Goal: Task Accomplishment & Management: Use online tool/utility

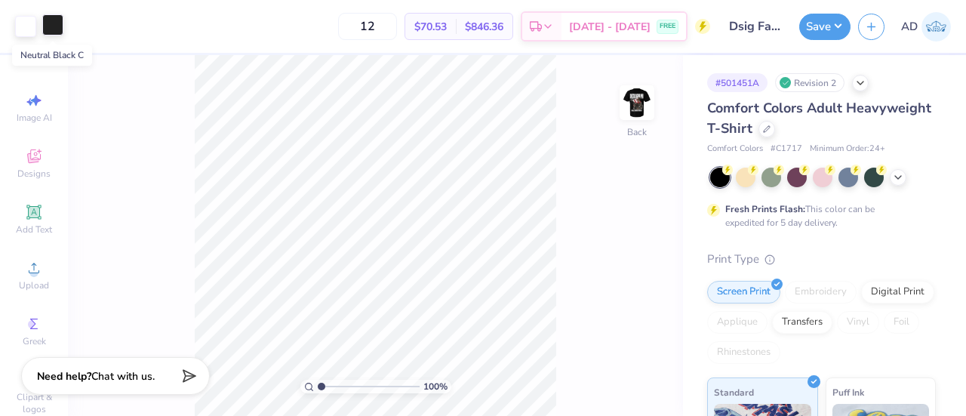
click at [51, 27] on div at bounding box center [52, 24] width 21 height 21
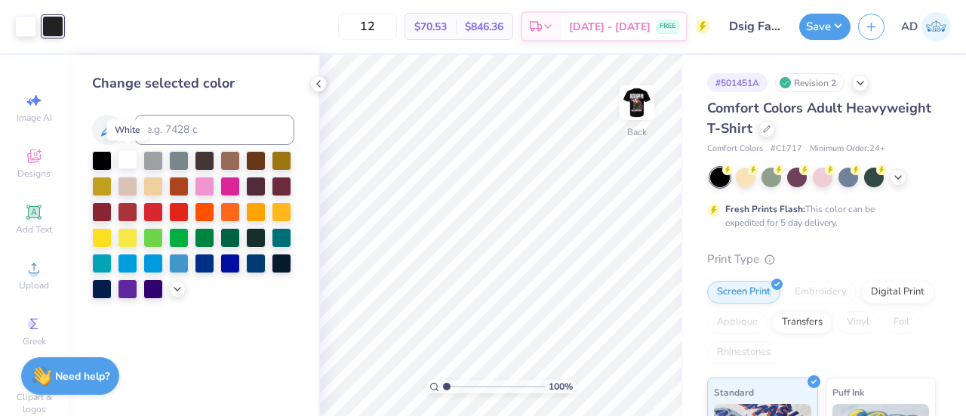
click at [131, 157] on div at bounding box center [128, 159] width 20 height 20
click at [320, 83] on icon at bounding box center [319, 84] width 12 height 12
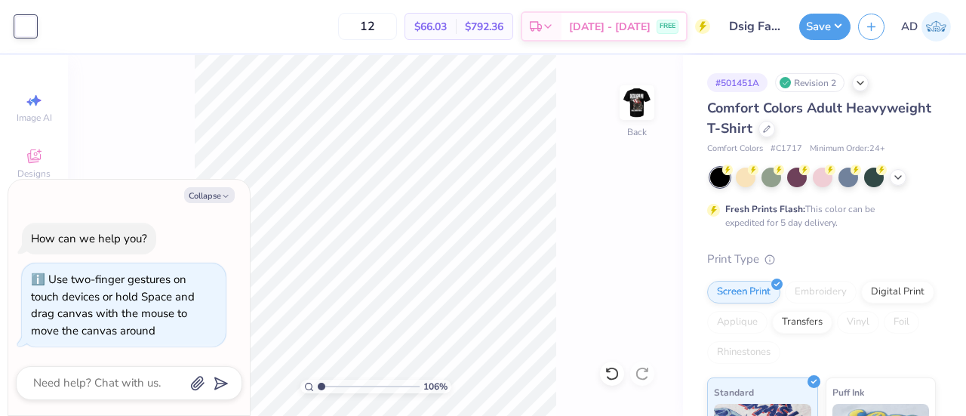
type input "1.06096094844602"
type textarea "x"
type input "1.37900504280833"
click at [216, 194] on button "Collapse" at bounding box center [209, 195] width 51 height 16
type textarea "x"
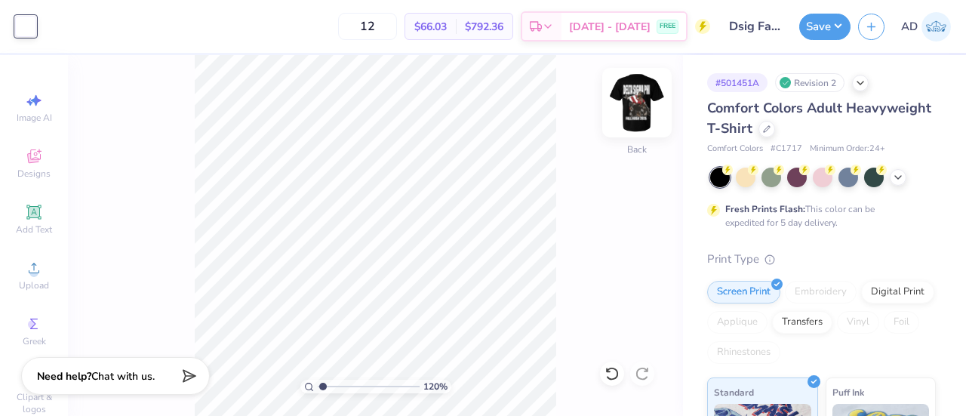
click at [621, 102] on img at bounding box center [637, 102] width 60 height 60
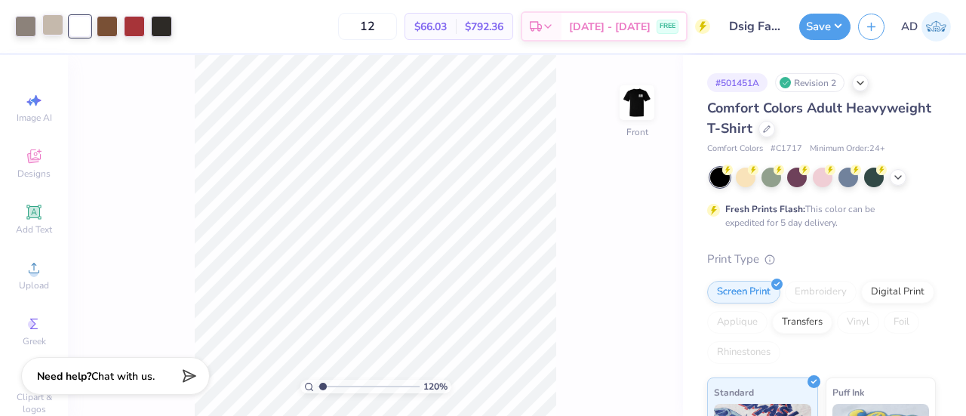
click at [54, 26] on div at bounding box center [52, 24] width 21 height 21
type input "1.19950704636711"
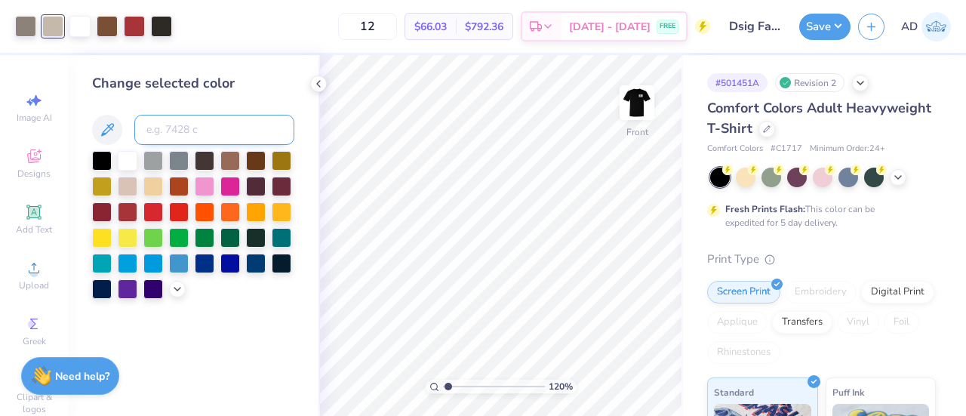
click at [188, 134] on input at bounding box center [214, 130] width 160 height 30
type input "warm grey 8c"
click at [177, 288] on icon at bounding box center [177, 288] width 12 height 12
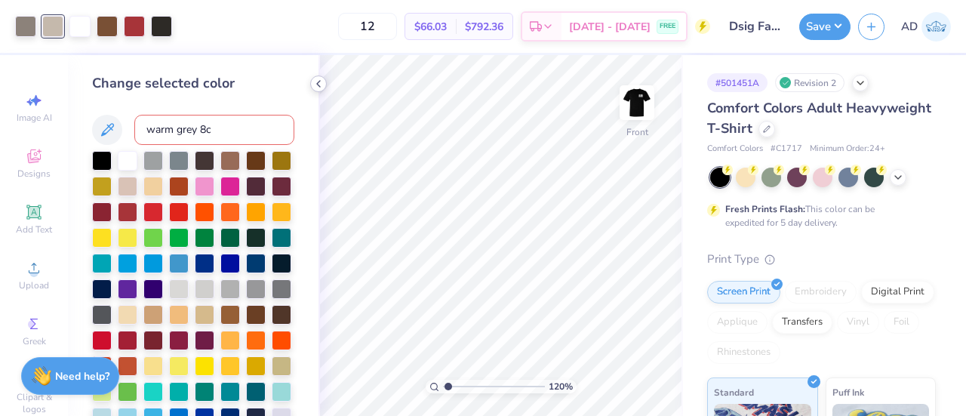
click at [315, 84] on icon at bounding box center [319, 84] width 12 height 12
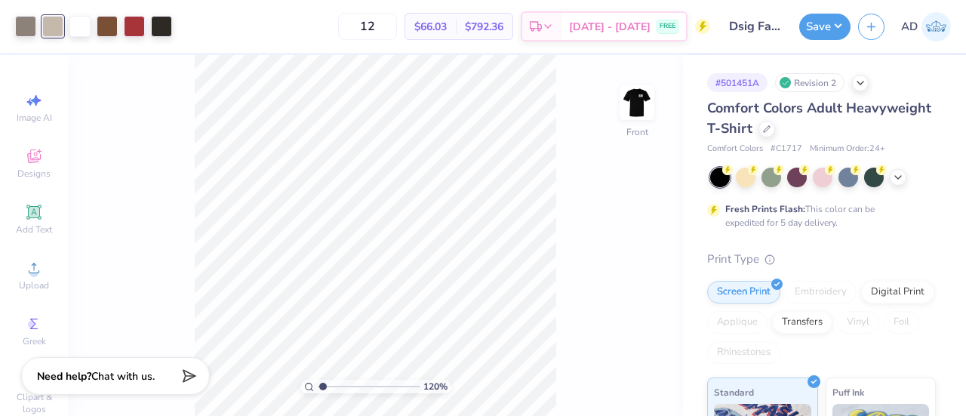
click at [211, 31] on div "12 $66.03 Per Item $792.36 Total Est. Delivery Aug 30 - Sep 2 FREE" at bounding box center [445, 26] width 531 height 53
click at [23, 20] on div at bounding box center [25, 24] width 21 height 21
type input "1.19950704636711"
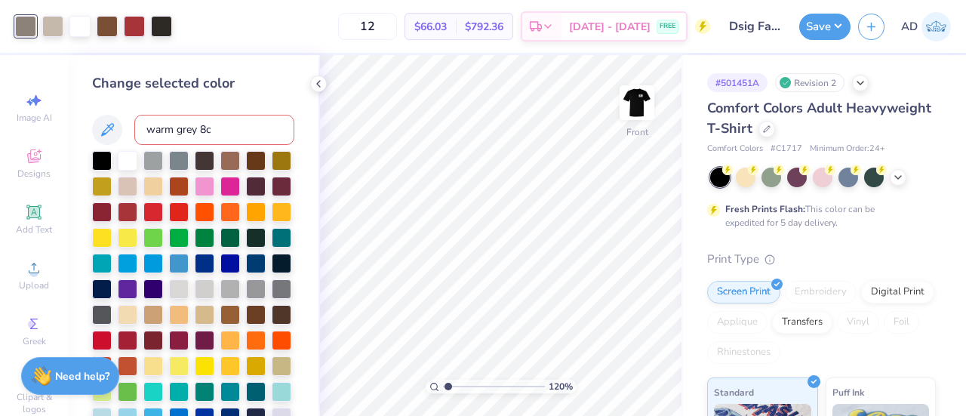
drag, startPoint x: 198, startPoint y: 129, endPoint x: 66, endPoint y: 123, distance: 131.5
click at [66, 123] on div "Art colors 12 $66.03 Per Item $792.36 Total Est. Delivery Aug 30 - Sep 2 FREE D…" at bounding box center [483, 208] width 966 height 416
type input "7528"
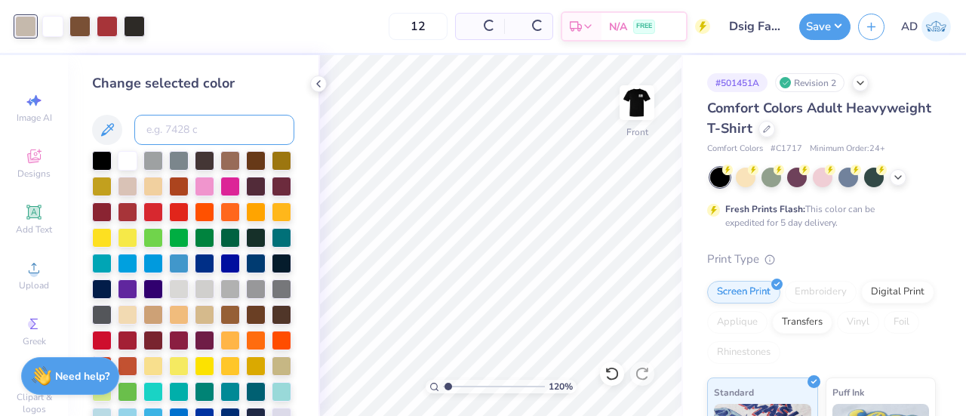
type input "1.19950704636711"
click at [313, 82] on icon at bounding box center [319, 84] width 12 height 12
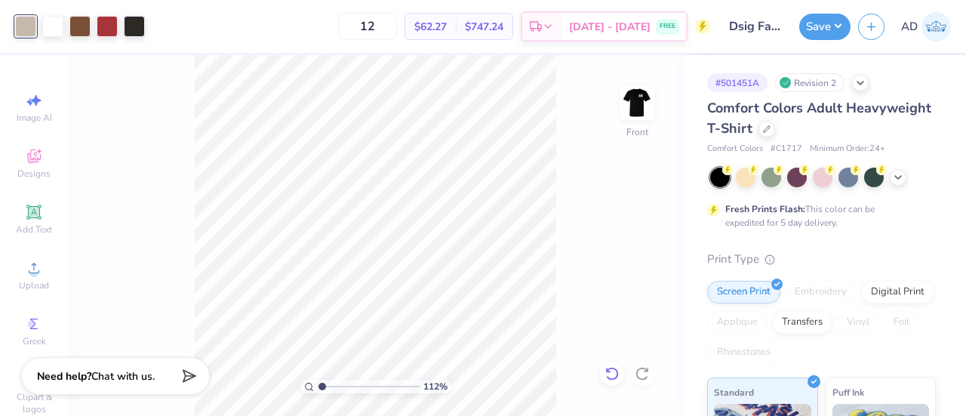
click at [611, 369] on icon at bounding box center [612, 373] width 15 height 15
click at [645, 371] on icon at bounding box center [646, 369] width 3 height 3
click at [615, 371] on icon at bounding box center [612, 373] width 15 height 15
type input "1.11891992989094"
drag, startPoint x: 375, startPoint y: 26, endPoint x: 288, endPoint y: 13, distance: 87.9
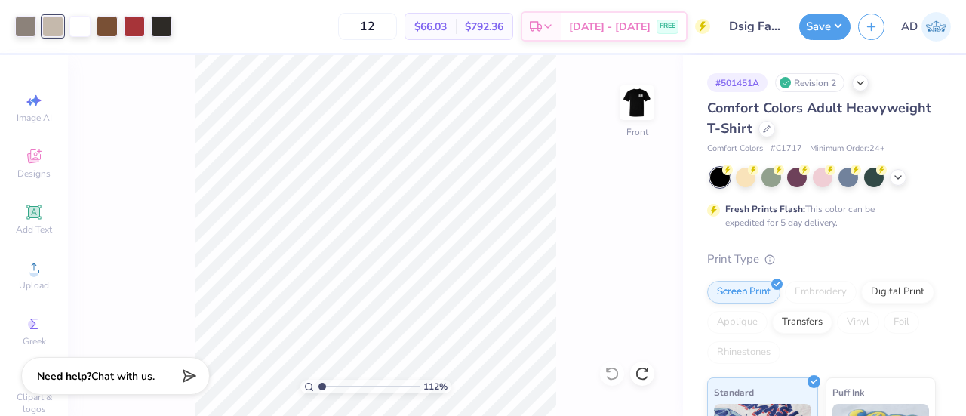
click at [288, 13] on div "12 $66.03 Per Item $792.36 Total Est. Delivery Aug 30 - Sep 2 FREE" at bounding box center [445, 26] width 531 height 53
type input "2"
type input "39"
click at [809, 20] on button "Save" at bounding box center [825, 24] width 51 height 26
type input "1.11891992989094"
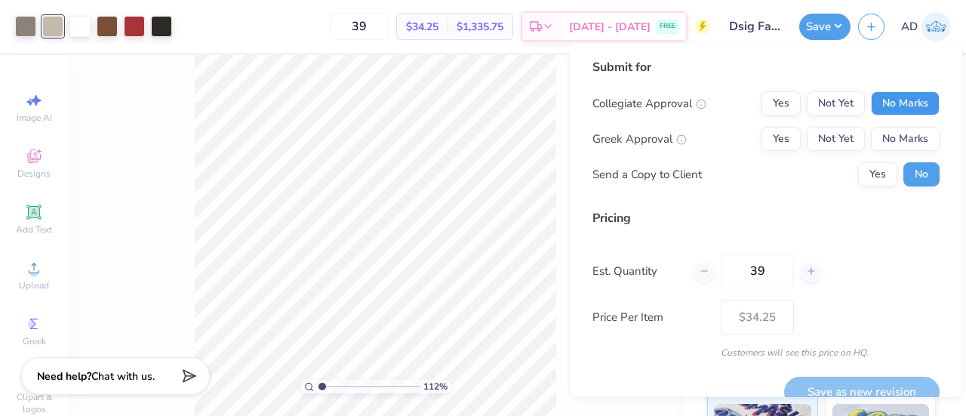
click at [871, 99] on button "No Marks" at bounding box center [905, 103] width 69 height 24
click at [762, 138] on button "Yes" at bounding box center [781, 139] width 39 height 24
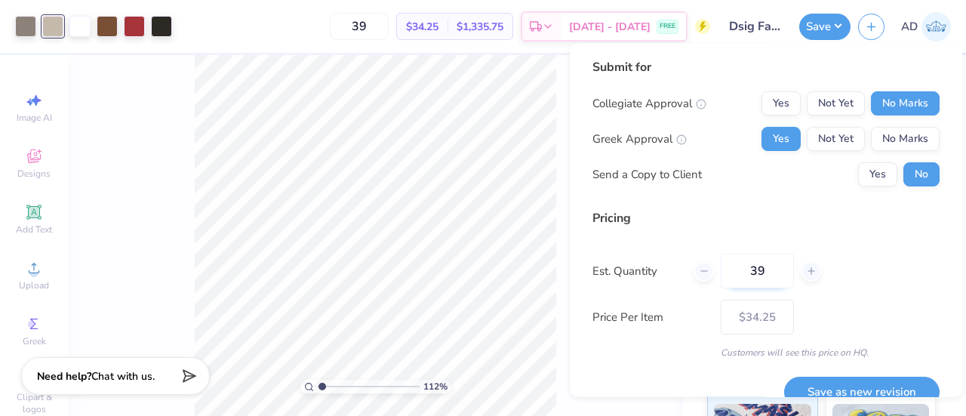
scroll to position [24, 0]
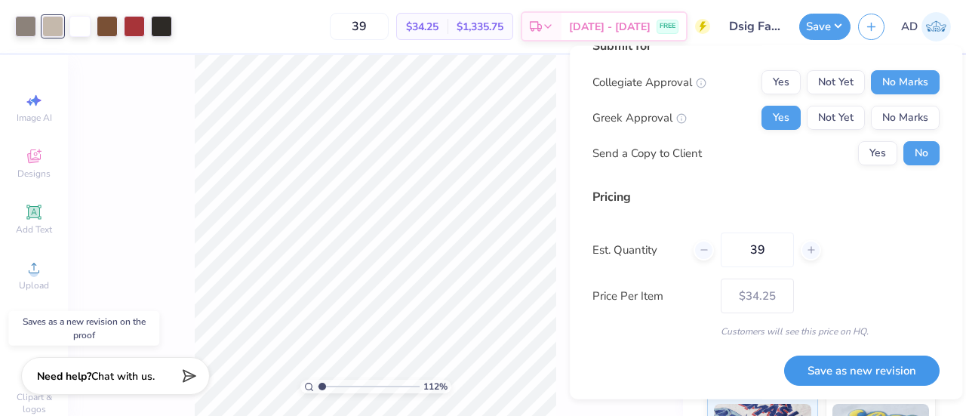
click at [840, 369] on button "Save as new revision" at bounding box center [862, 370] width 156 height 31
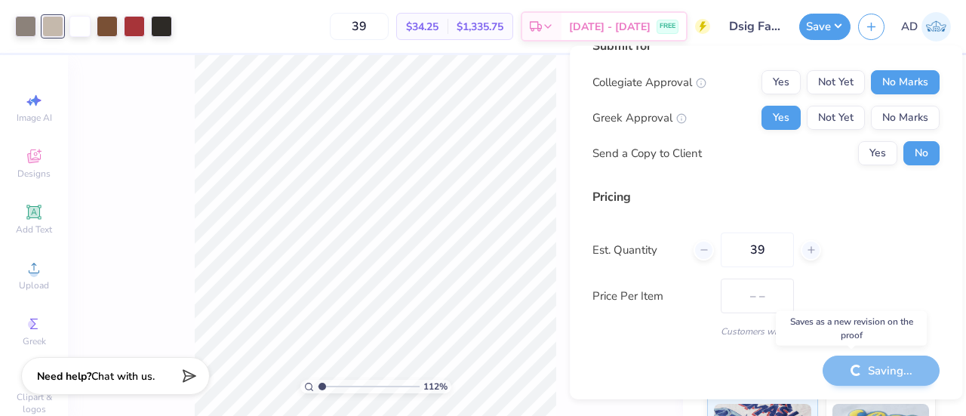
type input "$34.25"
click at [23, 20] on div at bounding box center [25, 24] width 21 height 21
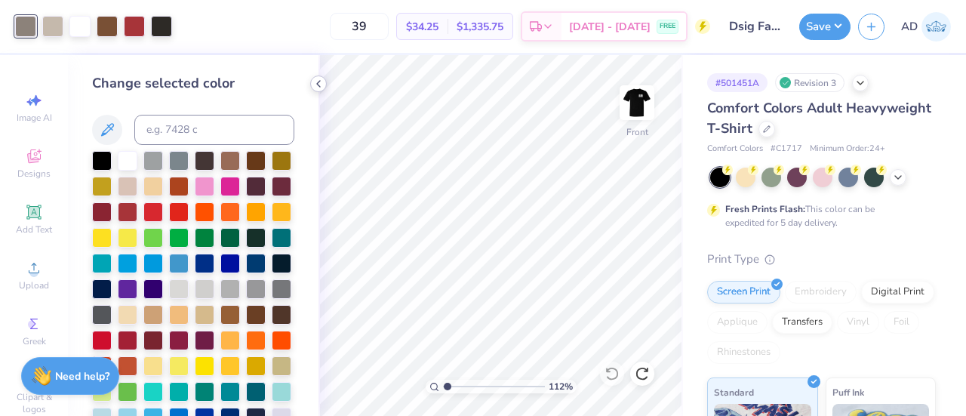
click at [317, 79] on icon at bounding box center [319, 84] width 12 height 12
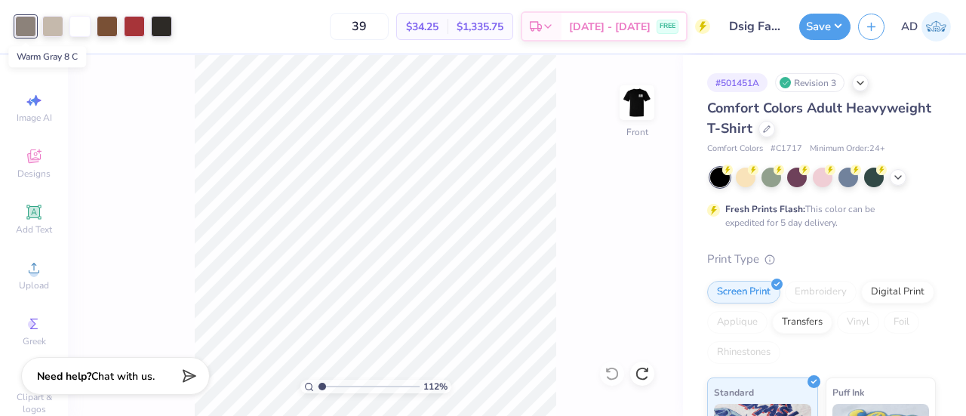
click at [21, 25] on div at bounding box center [25, 26] width 21 height 21
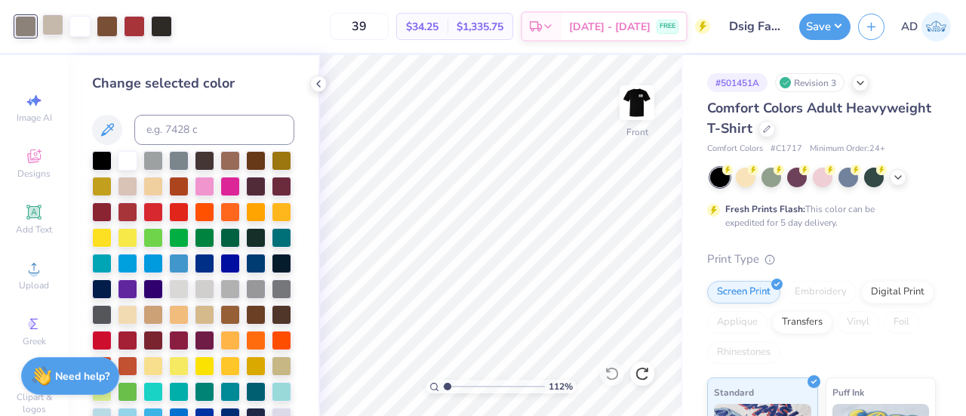
click at [53, 25] on div at bounding box center [52, 24] width 21 height 21
click at [27, 22] on div at bounding box center [25, 24] width 21 height 21
drag, startPoint x: 27, startPoint y: 22, endPoint x: 45, endPoint y: 22, distance: 18.1
click at [45, 22] on div at bounding box center [93, 26] width 157 height 21
click at [23, 22] on div at bounding box center [25, 26] width 21 height 21
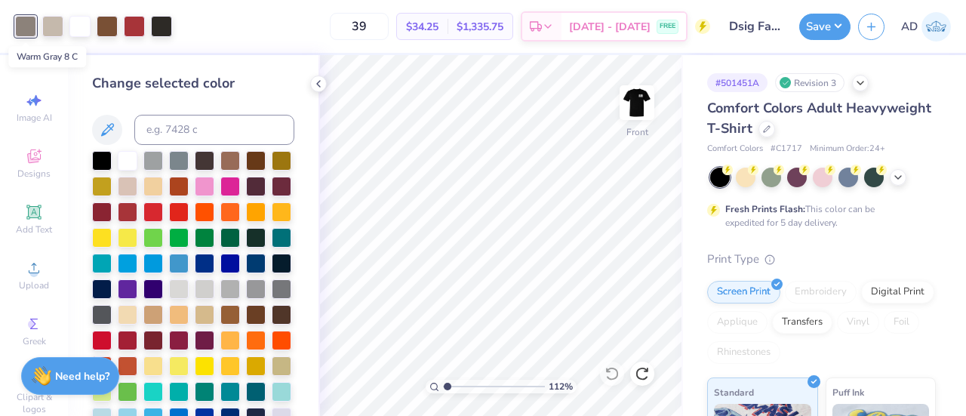
click at [23, 22] on div at bounding box center [25, 26] width 21 height 21
click at [47, 52] on div "Art colors" at bounding box center [86, 26] width 172 height 53
click at [113, 125] on icon at bounding box center [107, 130] width 18 height 18
click at [49, 20] on div at bounding box center [52, 24] width 21 height 21
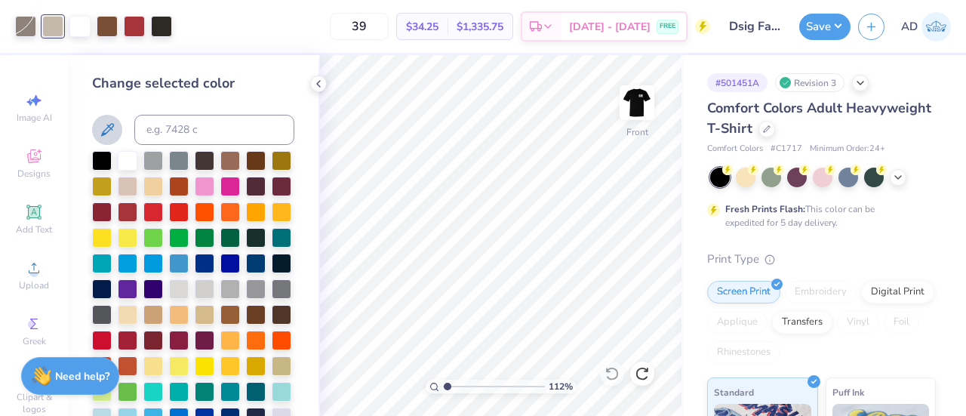
click at [103, 135] on icon at bounding box center [107, 129] width 13 height 13
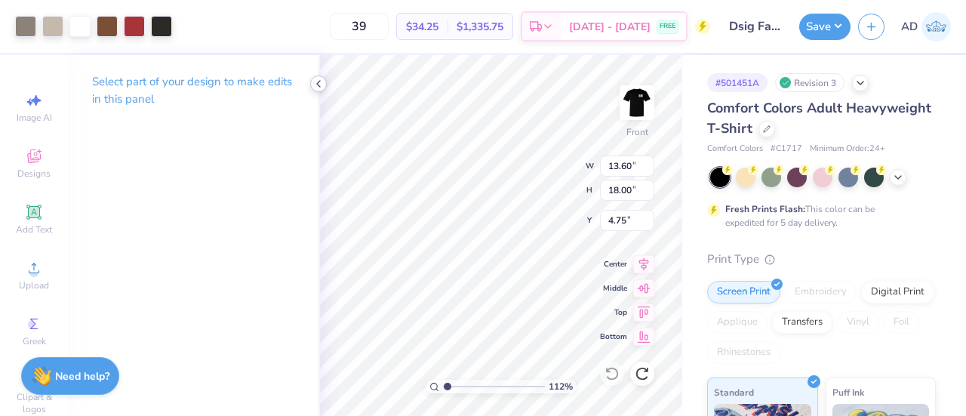
click at [320, 83] on icon at bounding box center [319, 84] width 12 height 12
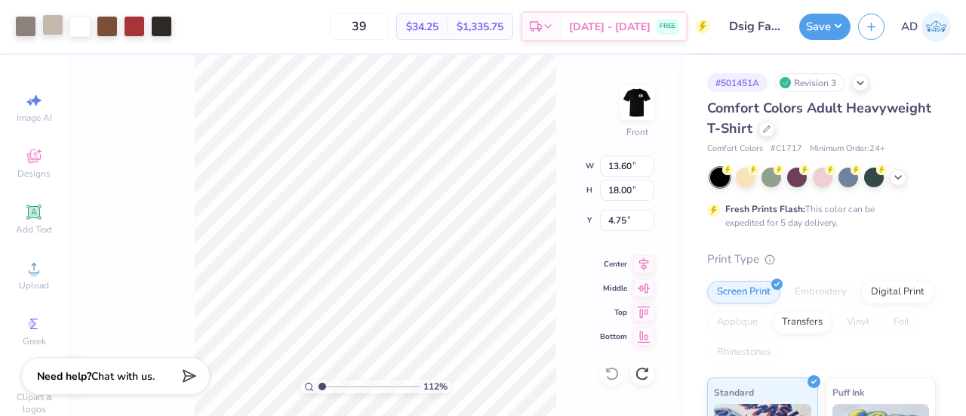
click at [51, 14] on div at bounding box center [52, 24] width 21 height 21
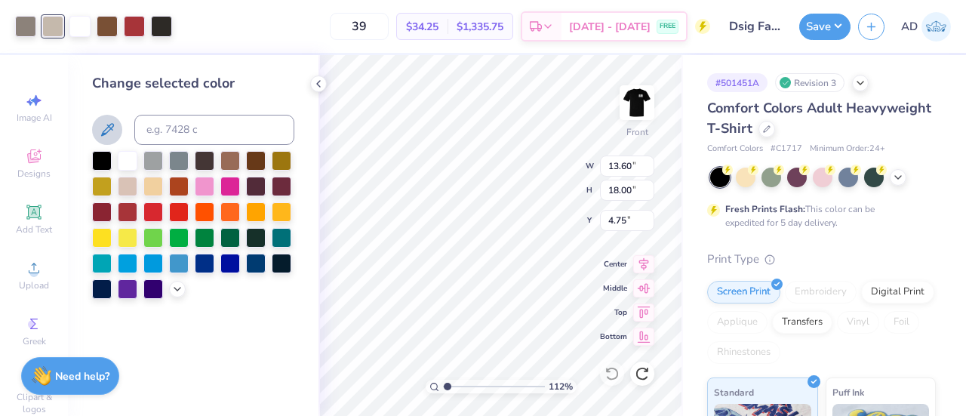
click at [103, 130] on icon at bounding box center [107, 130] width 18 height 18
click at [24, 17] on div at bounding box center [25, 24] width 21 height 21
click at [56, 28] on div at bounding box center [52, 24] width 21 height 21
click at [51, 24] on div at bounding box center [52, 26] width 21 height 21
click at [99, 123] on icon at bounding box center [107, 130] width 18 height 18
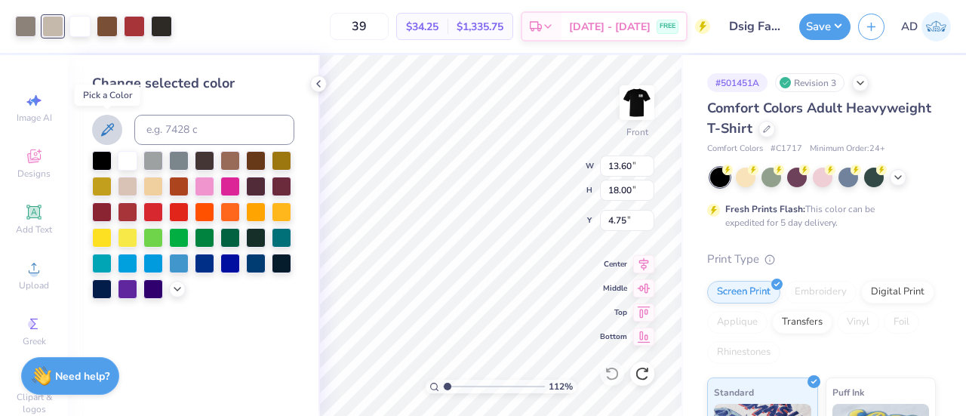
click at [104, 128] on icon at bounding box center [107, 130] width 18 height 18
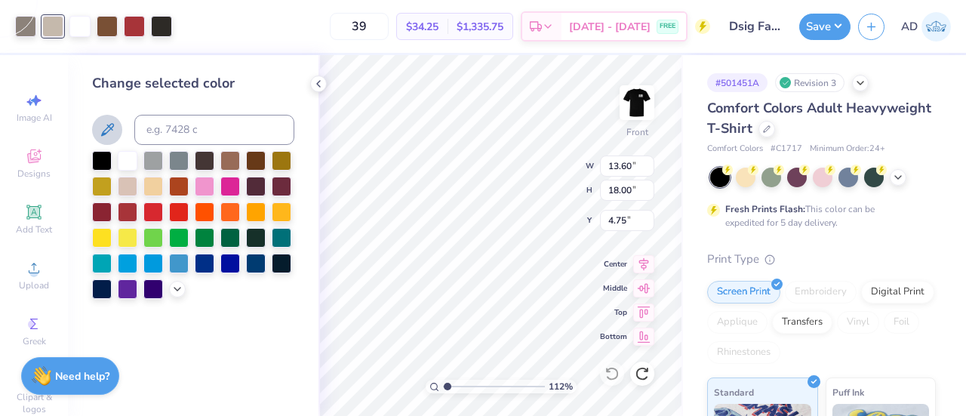
click at [104, 128] on icon at bounding box center [107, 130] width 18 height 18
click at [24, 25] on div at bounding box center [25, 24] width 21 height 21
click at [54, 29] on div at bounding box center [52, 24] width 21 height 21
click at [171, 291] on div at bounding box center [177, 287] width 17 height 17
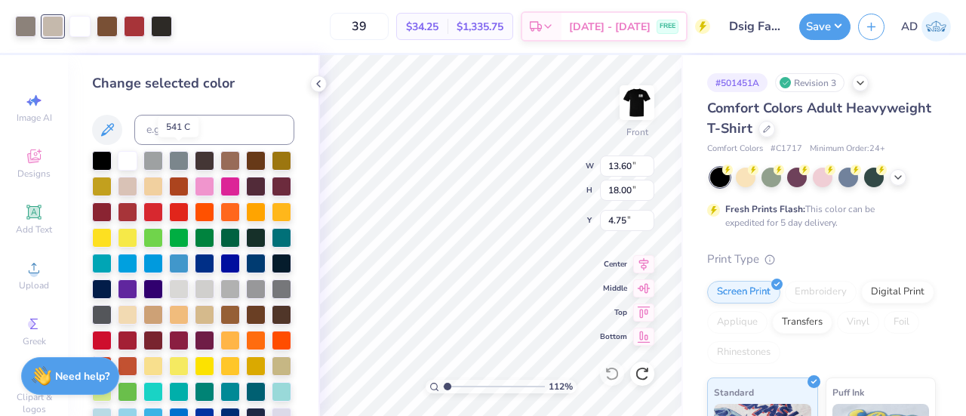
scroll to position [131, 0]
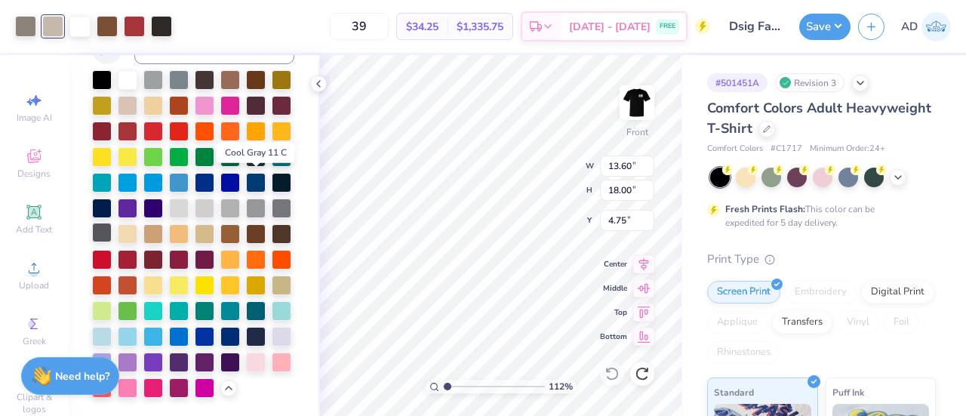
click at [112, 223] on div at bounding box center [102, 233] width 20 height 20
click at [23, 20] on div at bounding box center [25, 24] width 21 height 21
click at [112, 223] on div at bounding box center [102, 233] width 20 height 20
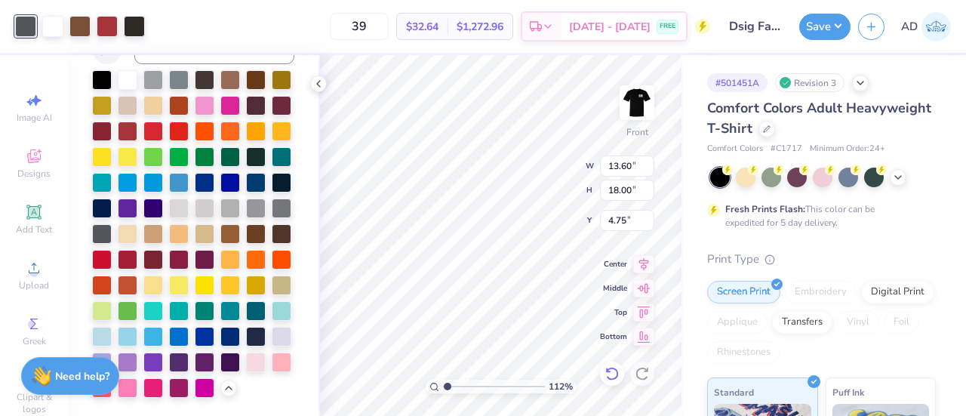
click at [610, 367] on icon at bounding box center [612, 373] width 15 height 15
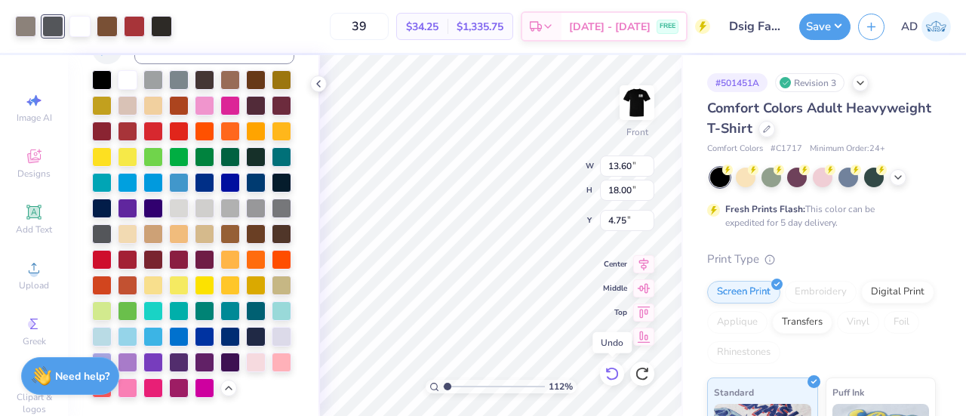
click at [610, 367] on icon at bounding box center [612, 373] width 15 height 15
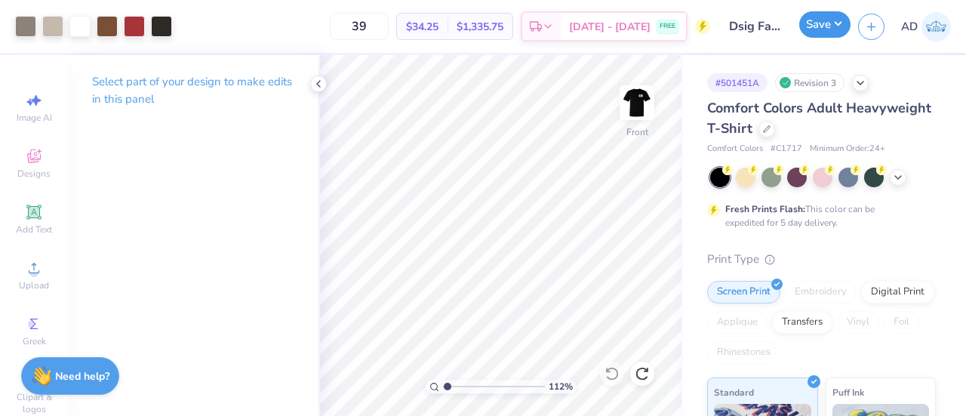
click at [820, 26] on button "Save" at bounding box center [825, 24] width 51 height 26
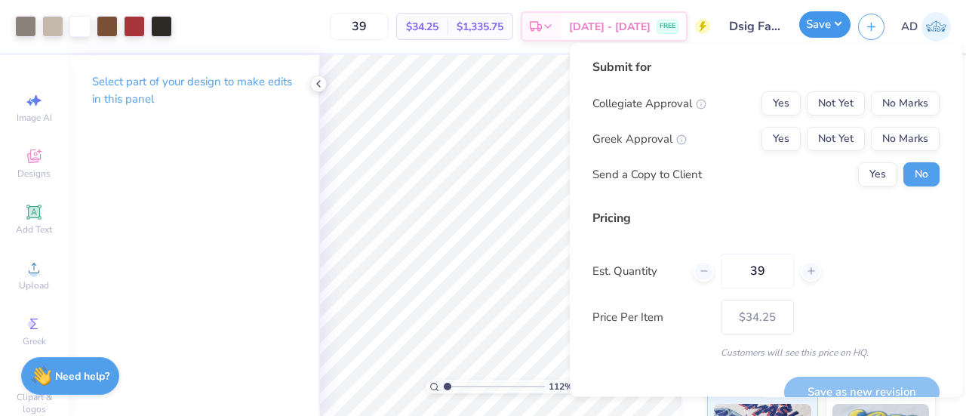
type input "1.11891992989094"
click at [772, 103] on button "Yes" at bounding box center [781, 103] width 39 height 24
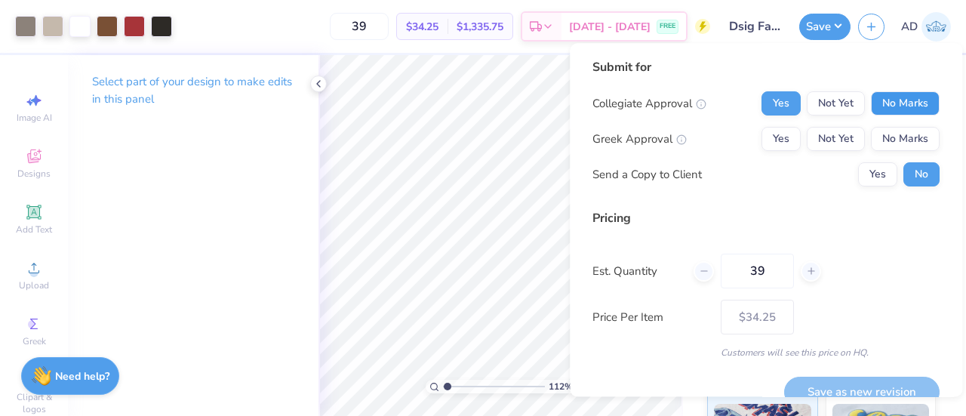
click at [896, 102] on button "No Marks" at bounding box center [905, 103] width 69 height 24
click at [763, 144] on button "Yes" at bounding box center [781, 139] width 39 height 24
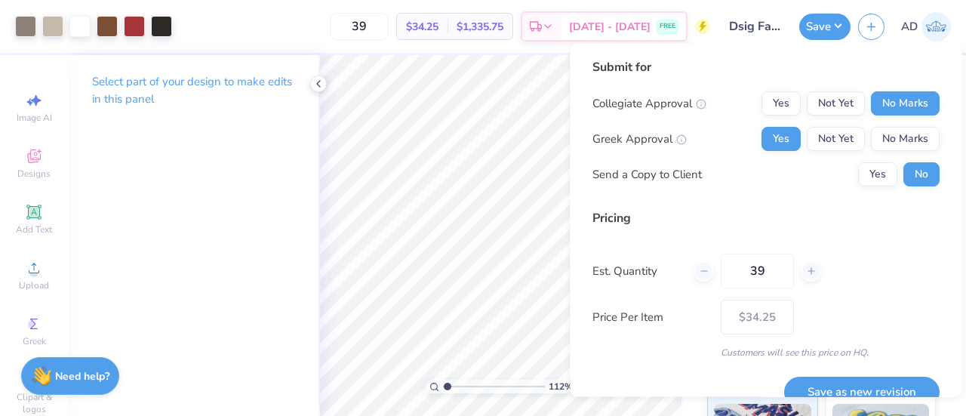
scroll to position [24, 0]
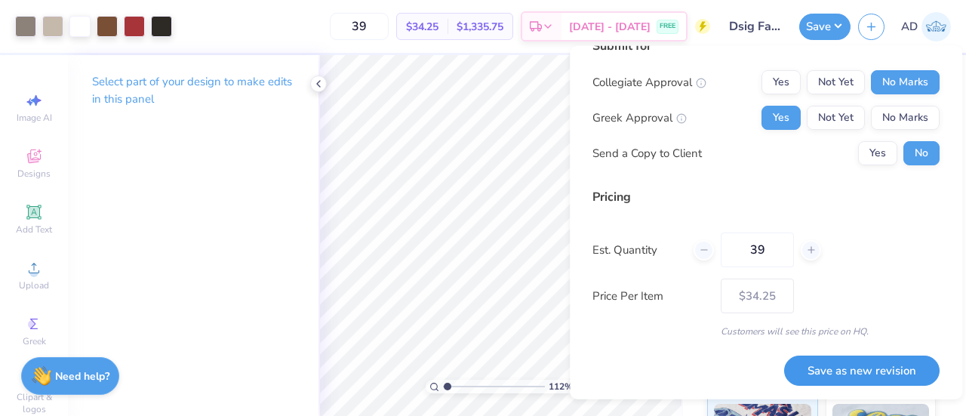
click at [829, 371] on button "Save as new revision" at bounding box center [862, 370] width 156 height 31
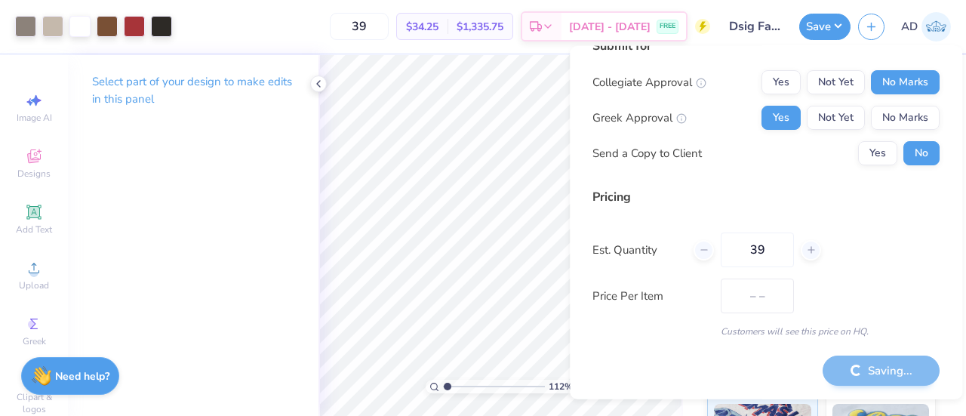
type input "$34.25"
type input "1.11891992989094"
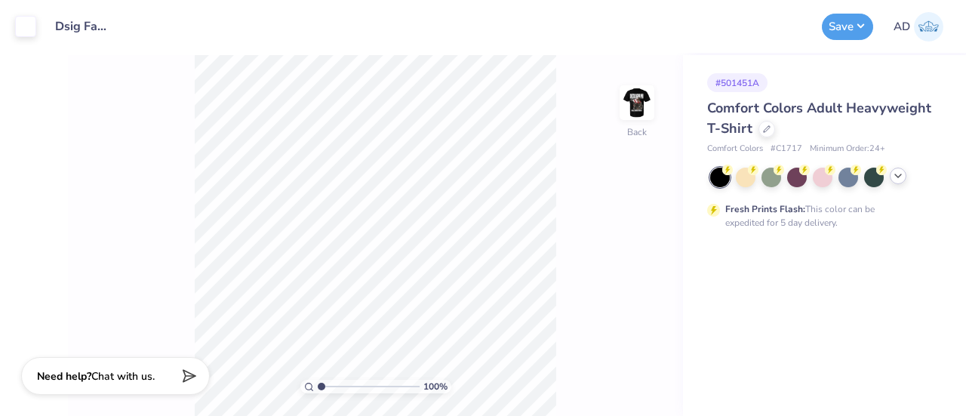
click at [896, 174] on polyline at bounding box center [898, 175] width 6 height 3
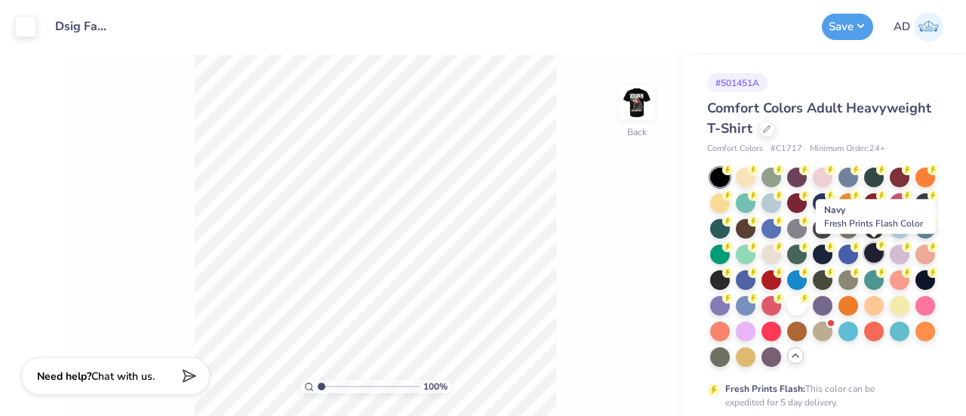
click at [872, 252] on div at bounding box center [875, 253] width 20 height 20
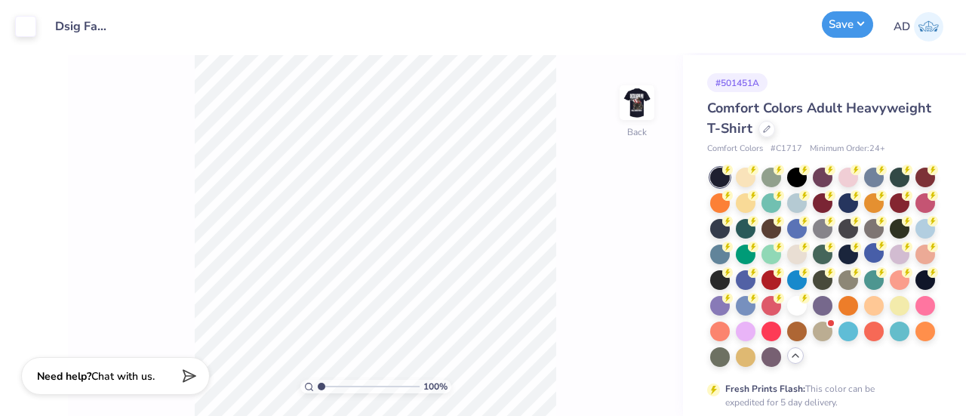
click at [843, 18] on button "Save" at bounding box center [847, 24] width 51 height 26
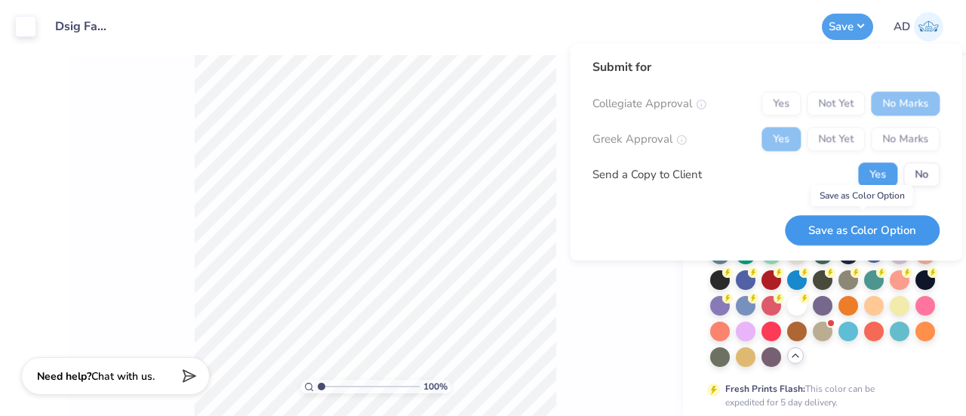
click at [844, 223] on button "Save as Color Option" at bounding box center [862, 230] width 155 height 31
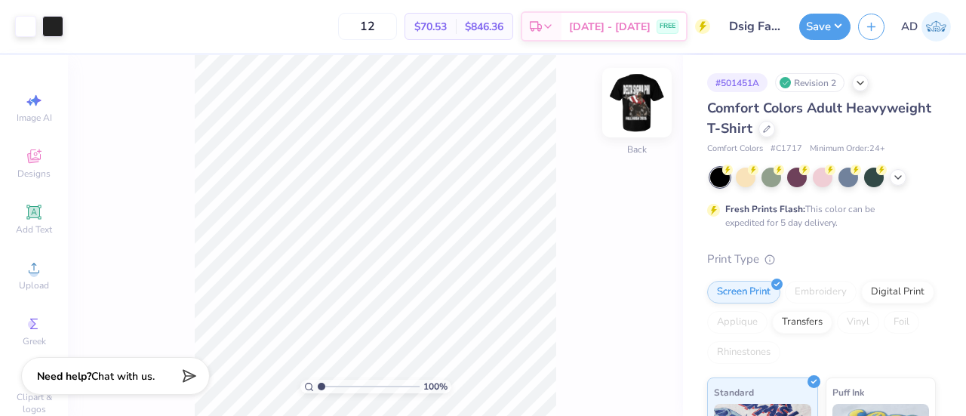
click at [645, 97] on img at bounding box center [637, 102] width 60 height 60
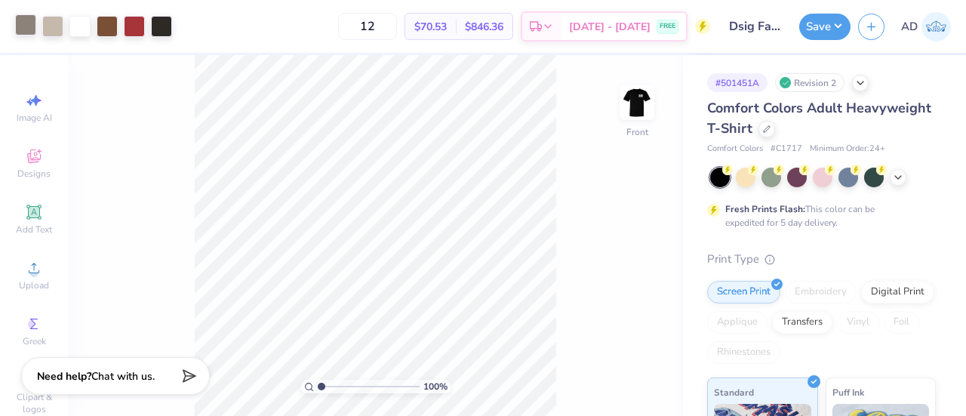
click at [27, 25] on div at bounding box center [25, 24] width 21 height 21
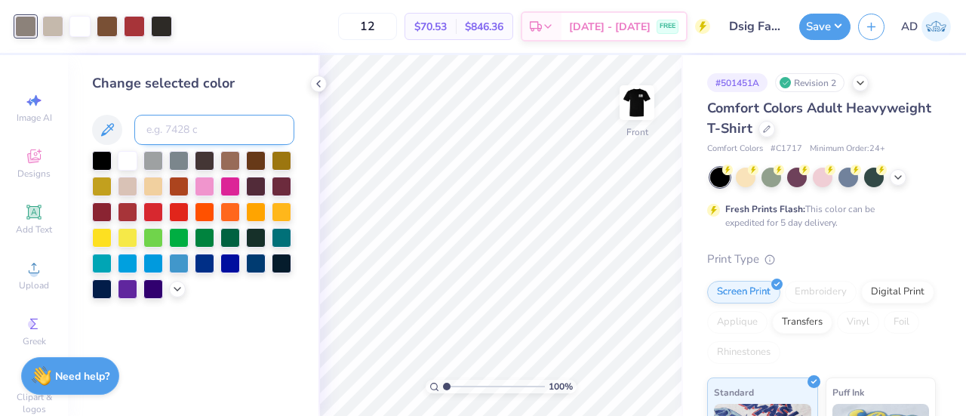
click at [186, 138] on input at bounding box center [214, 130] width 160 height 30
type input "7528"
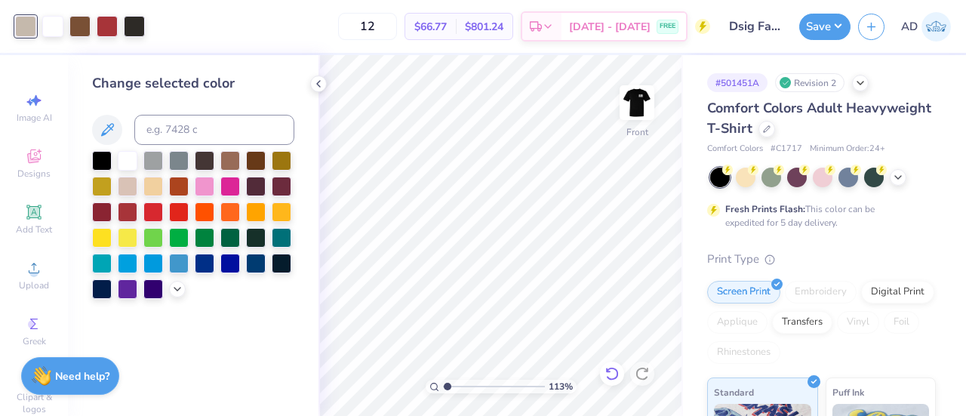
click at [611, 371] on icon at bounding box center [612, 373] width 15 height 15
click at [643, 375] on icon at bounding box center [642, 373] width 15 height 15
click at [612, 374] on icon at bounding box center [612, 373] width 15 height 15
click at [165, 22] on div at bounding box center [161, 24] width 21 height 21
click at [177, 286] on icon at bounding box center [177, 288] width 12 height 12
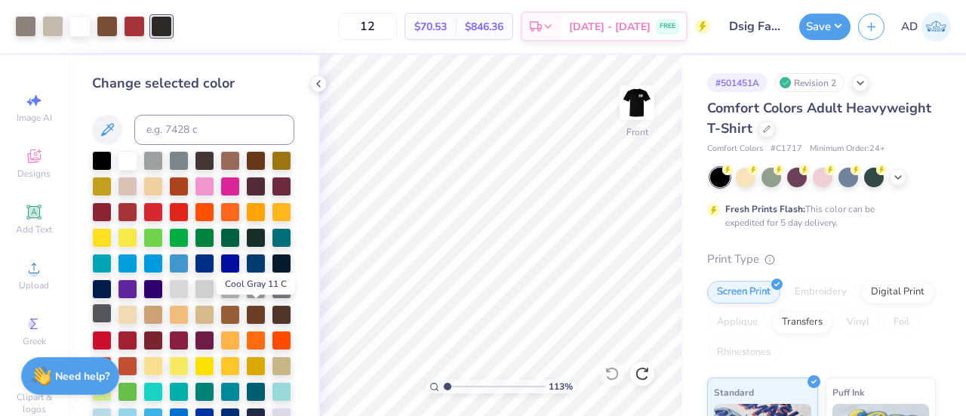
click at [112, 310] on div at bounding box center [102, 314] width 20 height 20
click at [612, 371] on icon at bounding box center [612, 373] width 15 height 15
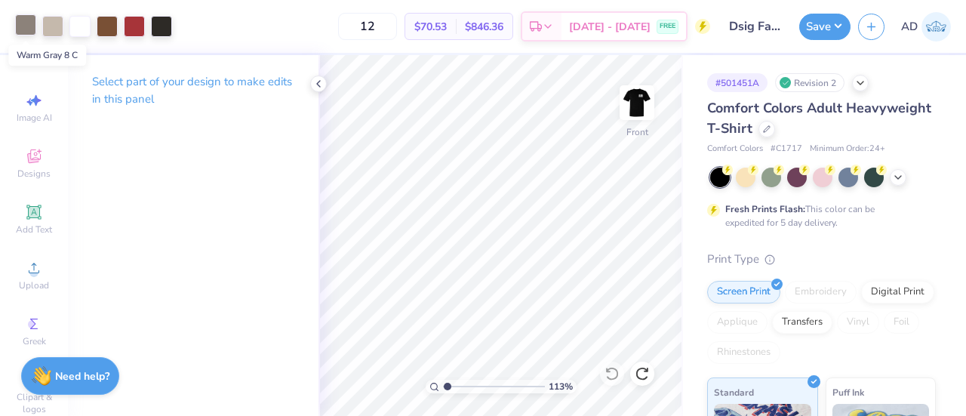
click at [21, 23] on div at bounding box center [25, 24] width 21 height 21
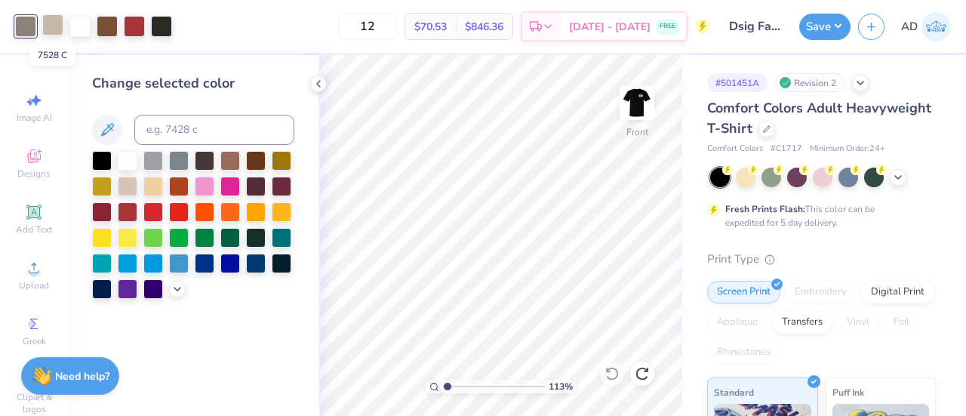
click at [53, 21] on div at bounding box center [52, 24] width 21 height 21
click at [27, 23] on div at bounding box center [25, 24] width 21 height 21
click at [174, 288] on icon at bounding box center [177, 288] width 12 height 12
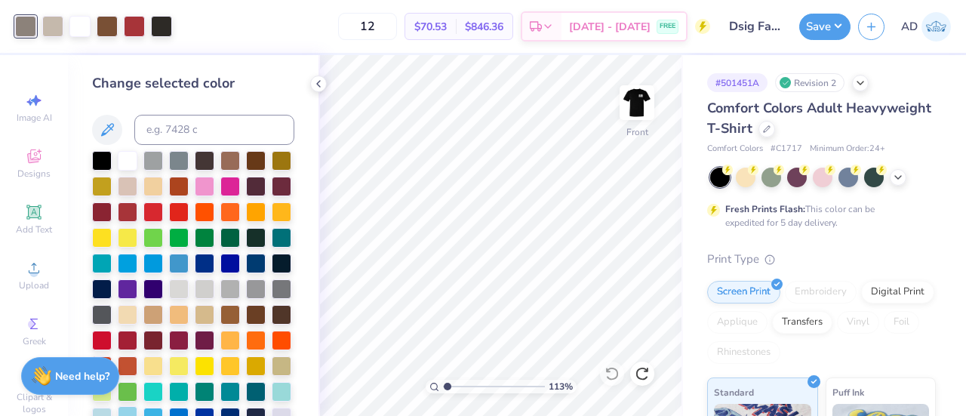
scroll to position [1, 0]
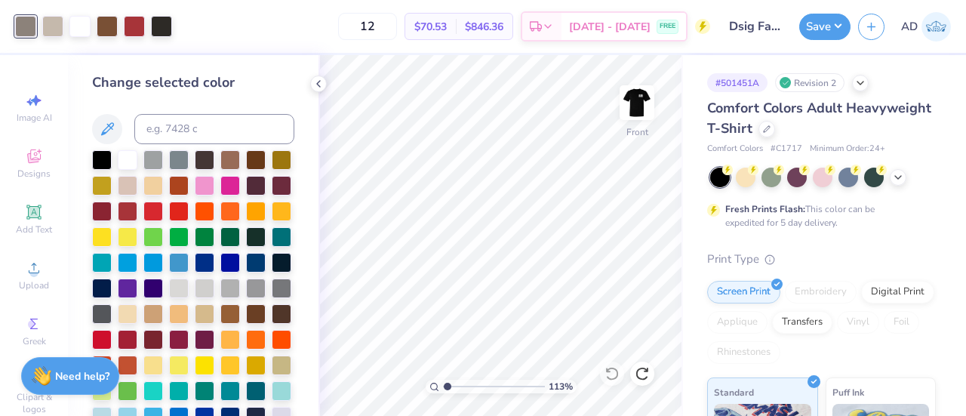
click at [20, 22] on div at bounding box center [25, 26] width 21 height 21
click at [116, 134] on button at bounding box center [107, 129] width 30 height 30
click at [23, 23] on div at bounding box center [25, 26] width 21 height 21
click at [114, 137] on icon at bounding box center [107, 129] width 18 height 18
click at [26, 23] on div at bounding box center [25, 26] width 21 height 21
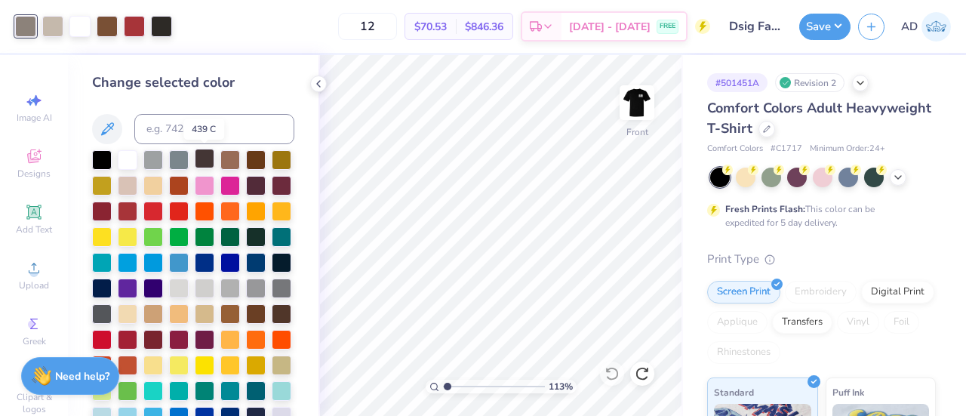
click at [205, 162] on div at bounding box center [205, 159] width 20 height 20
click at [611, 371] on icon at bounding box center [612, 373] width 15 height 15
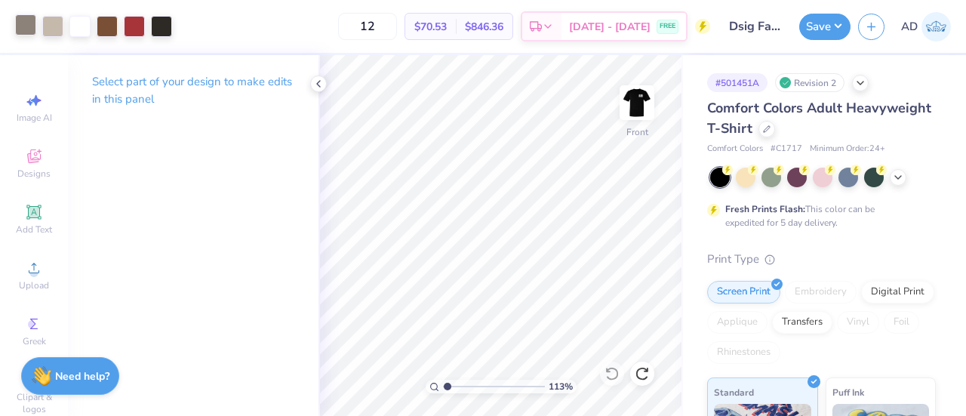
click at [29, 26] on div at bounding box center [25, 24] width 21 height 21
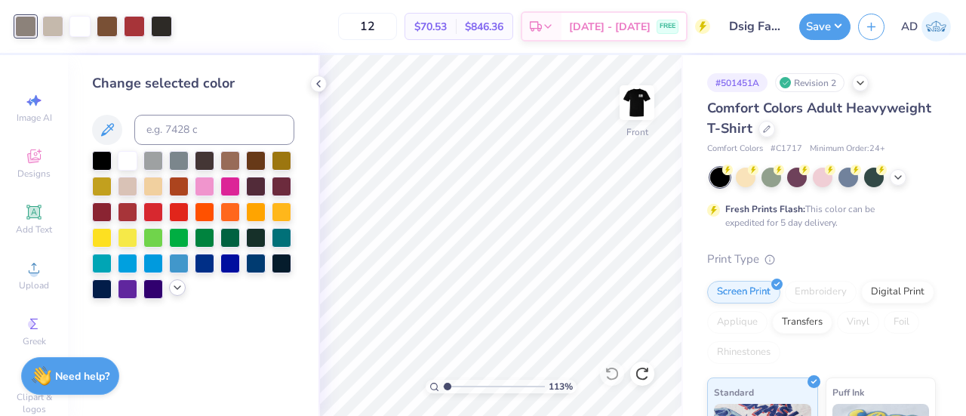
click at [177, 282] on icon at bounding box center [177, 288] width 12 height 12
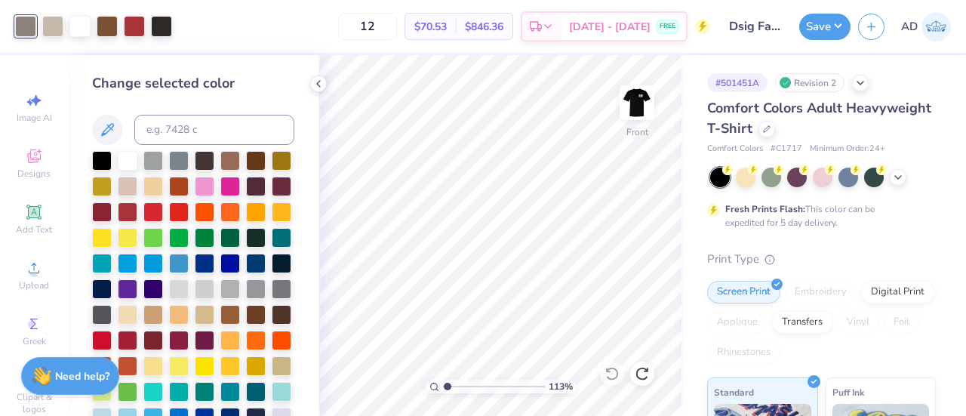
scroll to position [14, 0]
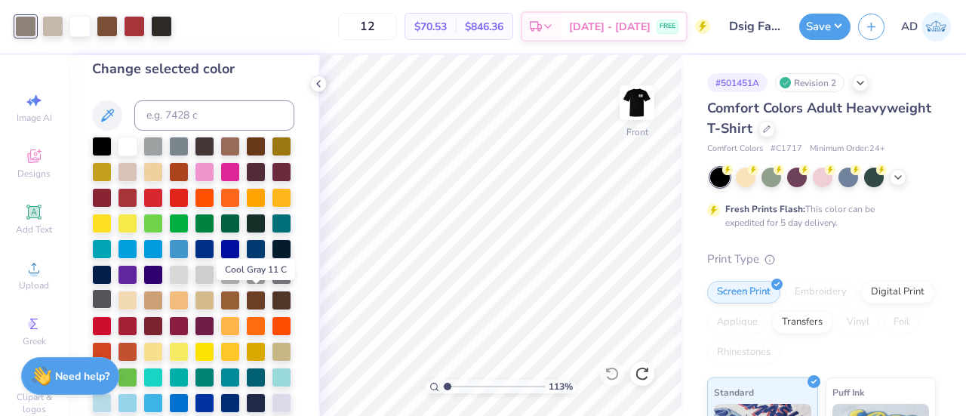
click at [112, 300] on div at bounding box center [102, 299] width 20 height 20
click at [57, 29] on div at bounding box center [52, 24] width 21 height 21
click at [112, 297] on div at bounding box center [102, 299] width 20 height 20
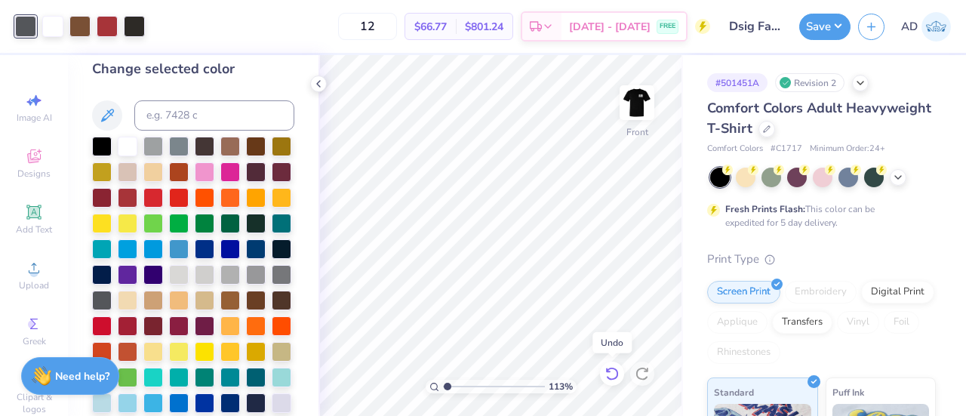
click at [612, 367] on icon at bounding box center [612, 373] width 15 height 15
click at [313, 20] on div "12 $70.53 Per Item $846.36 Total Est. Delivery Aug 30 - Sep 2 FREE" at bounding box center [445, 26] width 531 height 53
click at [49, 19] on div at bounding box center [52, 24] width 21 height 21
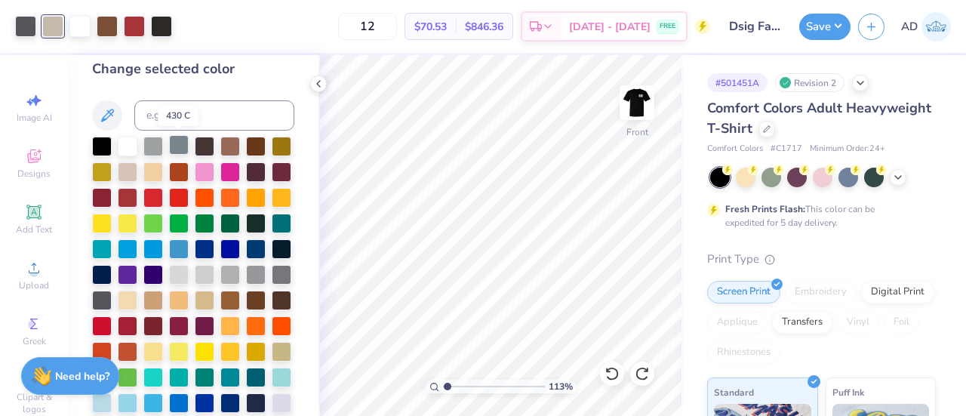
click at [180, 141] on div at bounding box center [179, 145] width 20 height 20
click at [35, 29] on div at bounding box center [25, 24] width 21 height 21
click at [185, 150] on div at bounding box center [179, 145] width 20 height 20
click at [615, 378] on icon at bounding box center [612, 374] width 13 height 14
click at [615, 377] on icon at bounding box center [612, 373] width 15 height 15
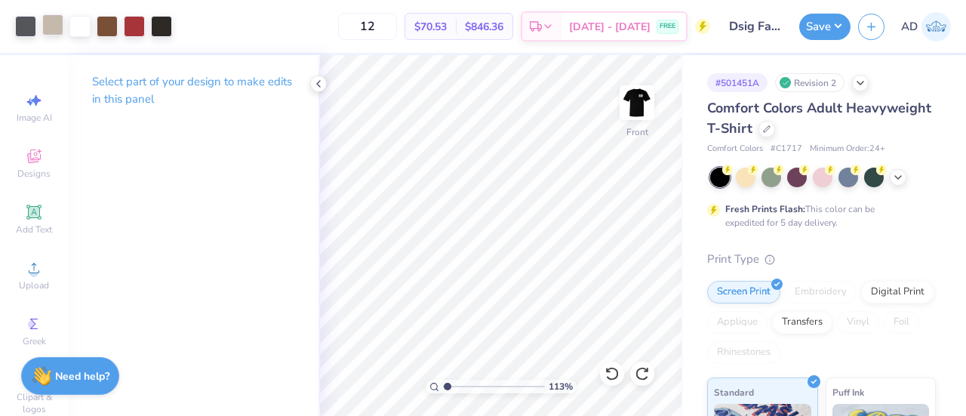
click at [50, 30] on div at bounding box center [52, 24] width 21 height 21
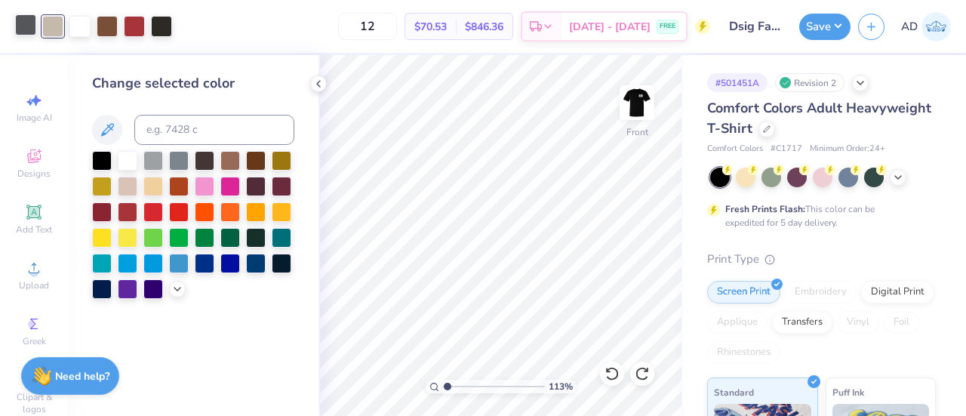
click at [22, 23] on div at bounding box center [25, 24] width 21 height 21
type input "1.12545613547162"
click at [212, 135] on input at bounding box center [214, 130] width 160 height 30
type input "7528"
click at [178, 159] on div at bounding box center [179, 159] width 20 height 20
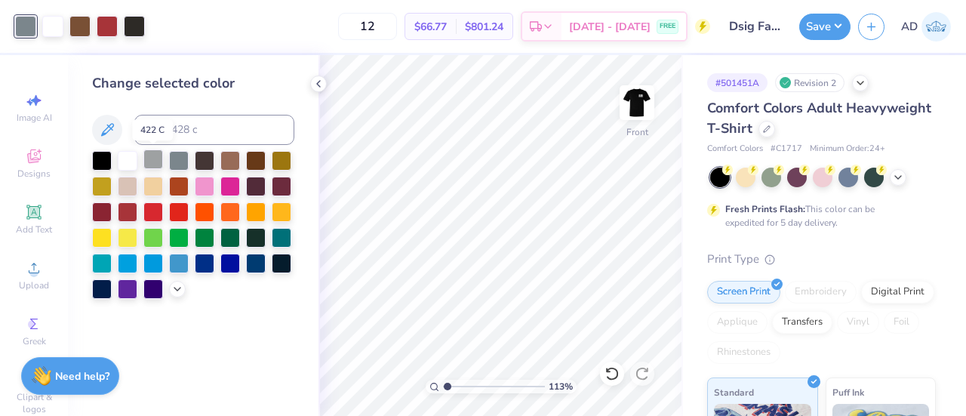
click at [152, 153] on div at bounding box center [153, 159] width 20 height 20
type input "1.12545613547162"
